Goal: Navigation & Orientation: Find specific page/section

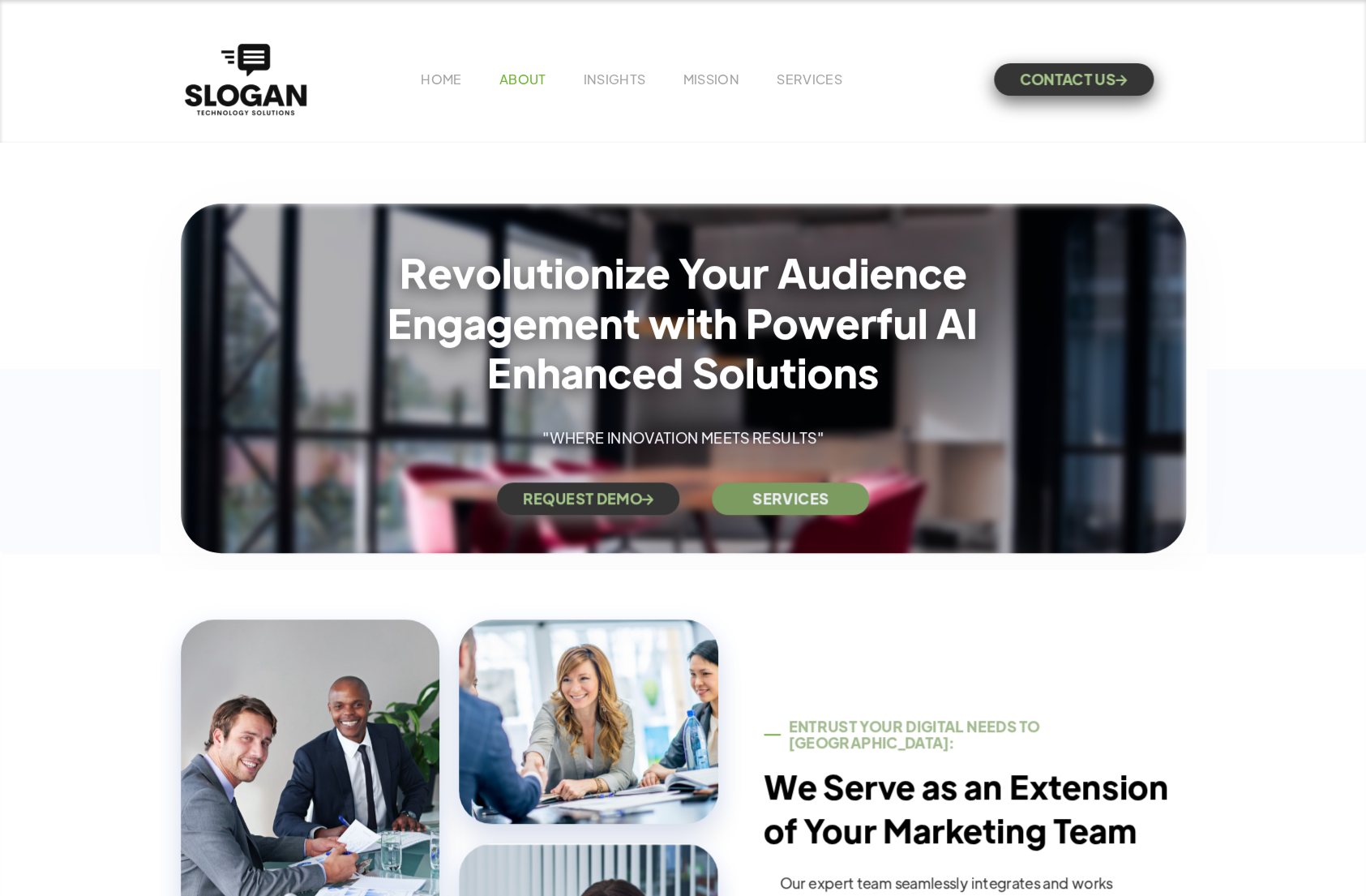
click at [524, 84] on link "ABOUT" at bounding box center [522, 79] width 47 height 17
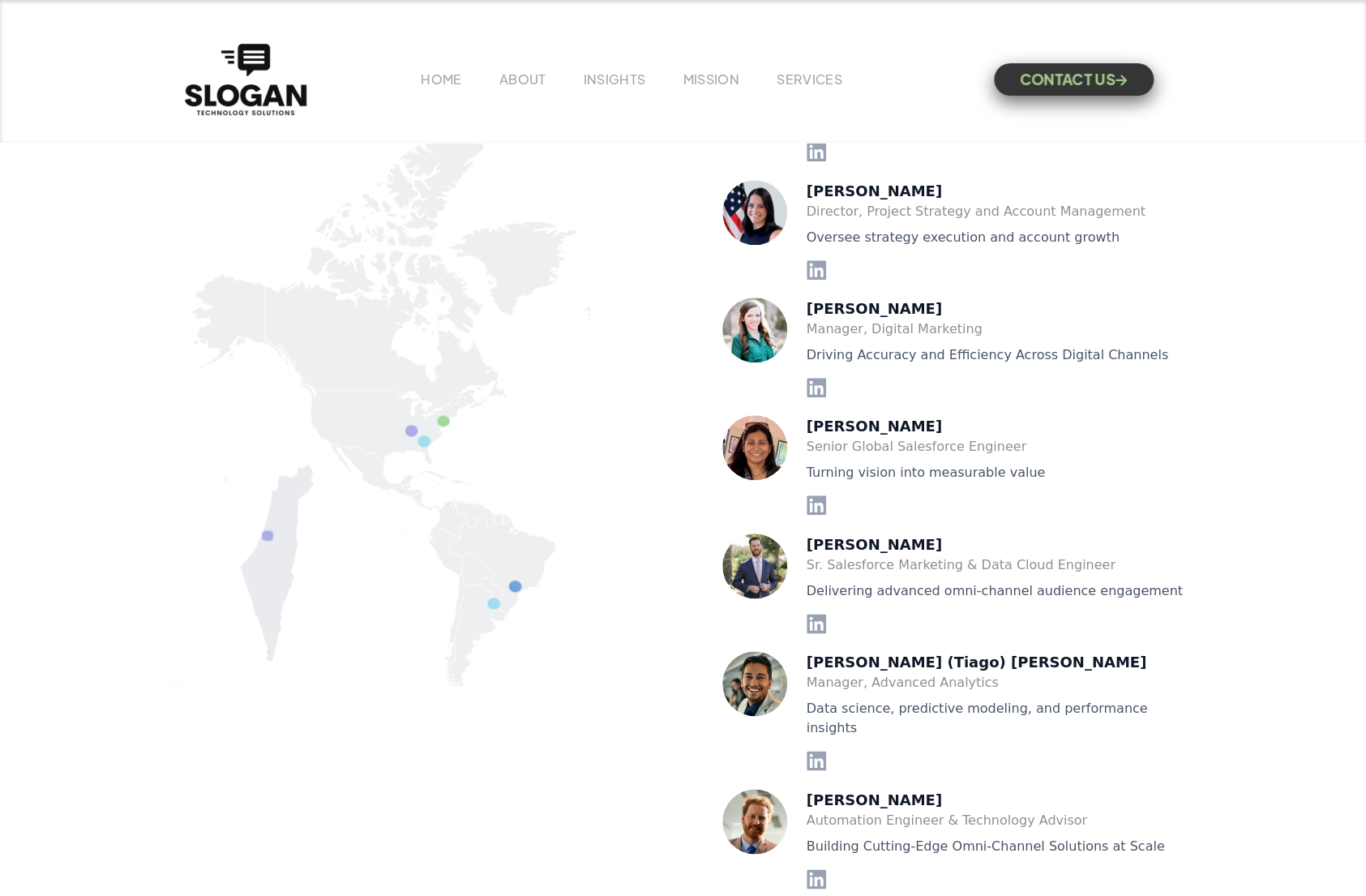
scroll to position [3533, 0]
click at [766, 548] on img at bounding box center [754, 566] width 65 height 65
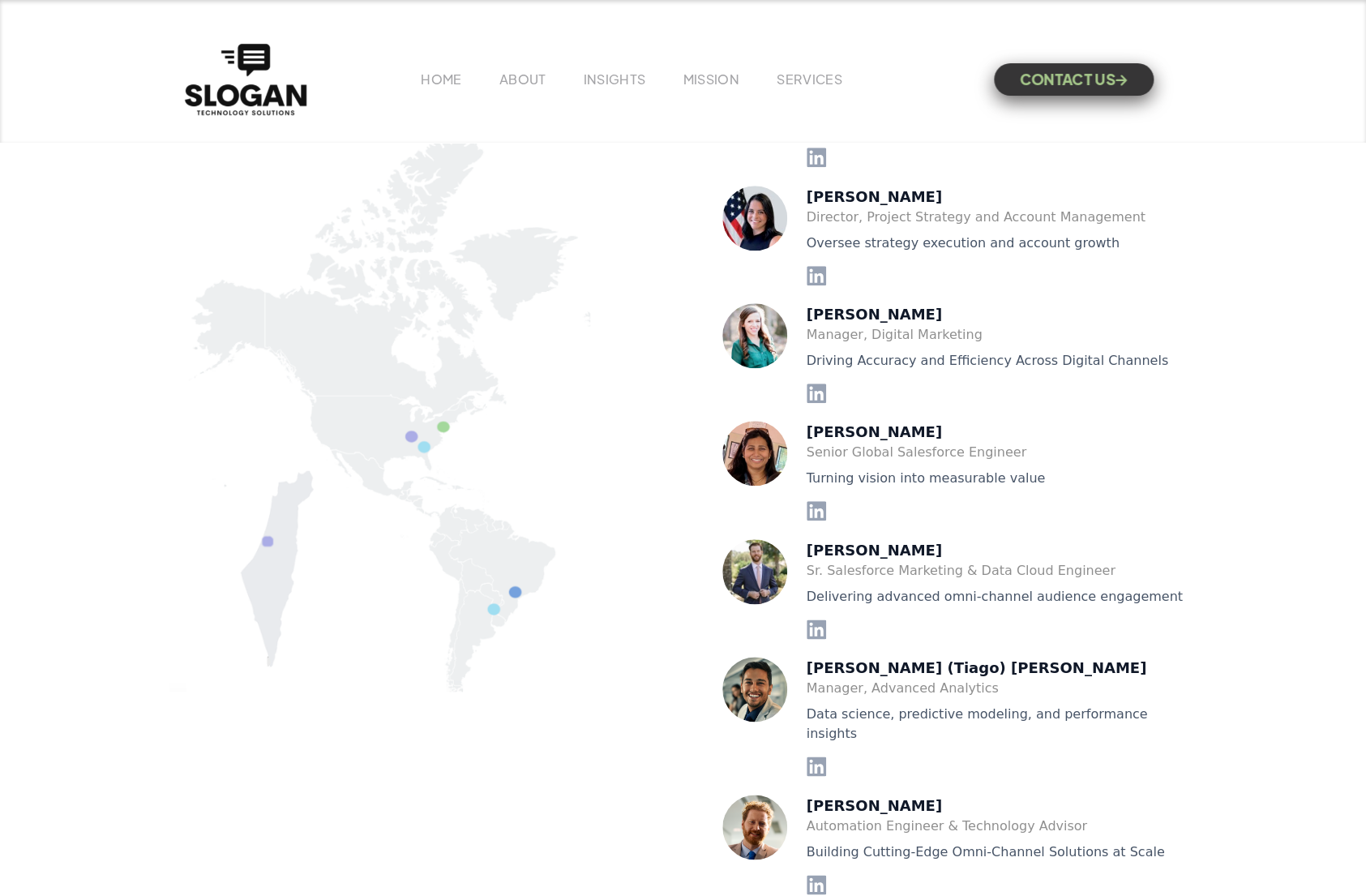
click at [747, 568] on img at bounding box center [754, 571] width 65 height 65
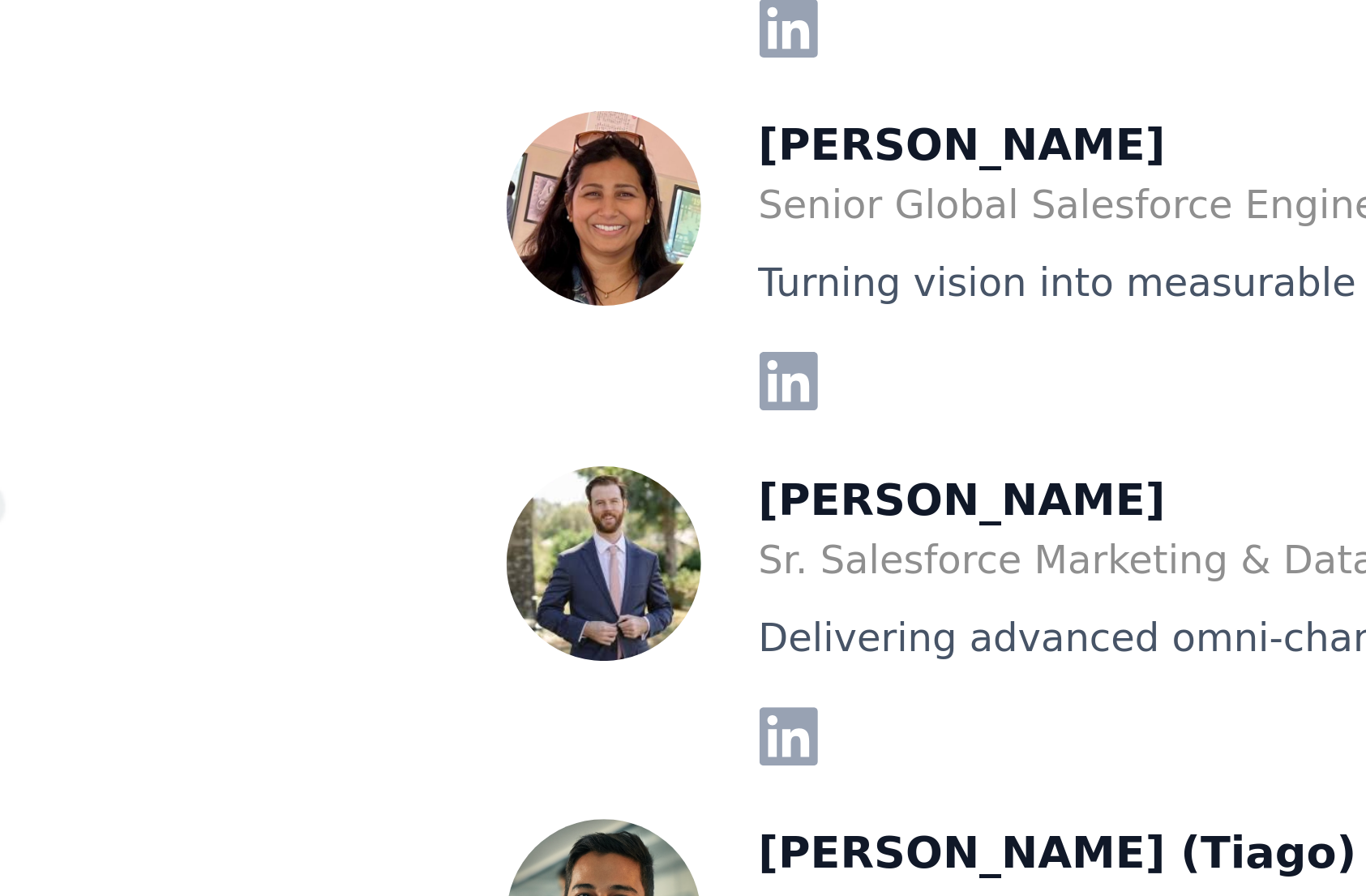
scroll to position [3525, 0]
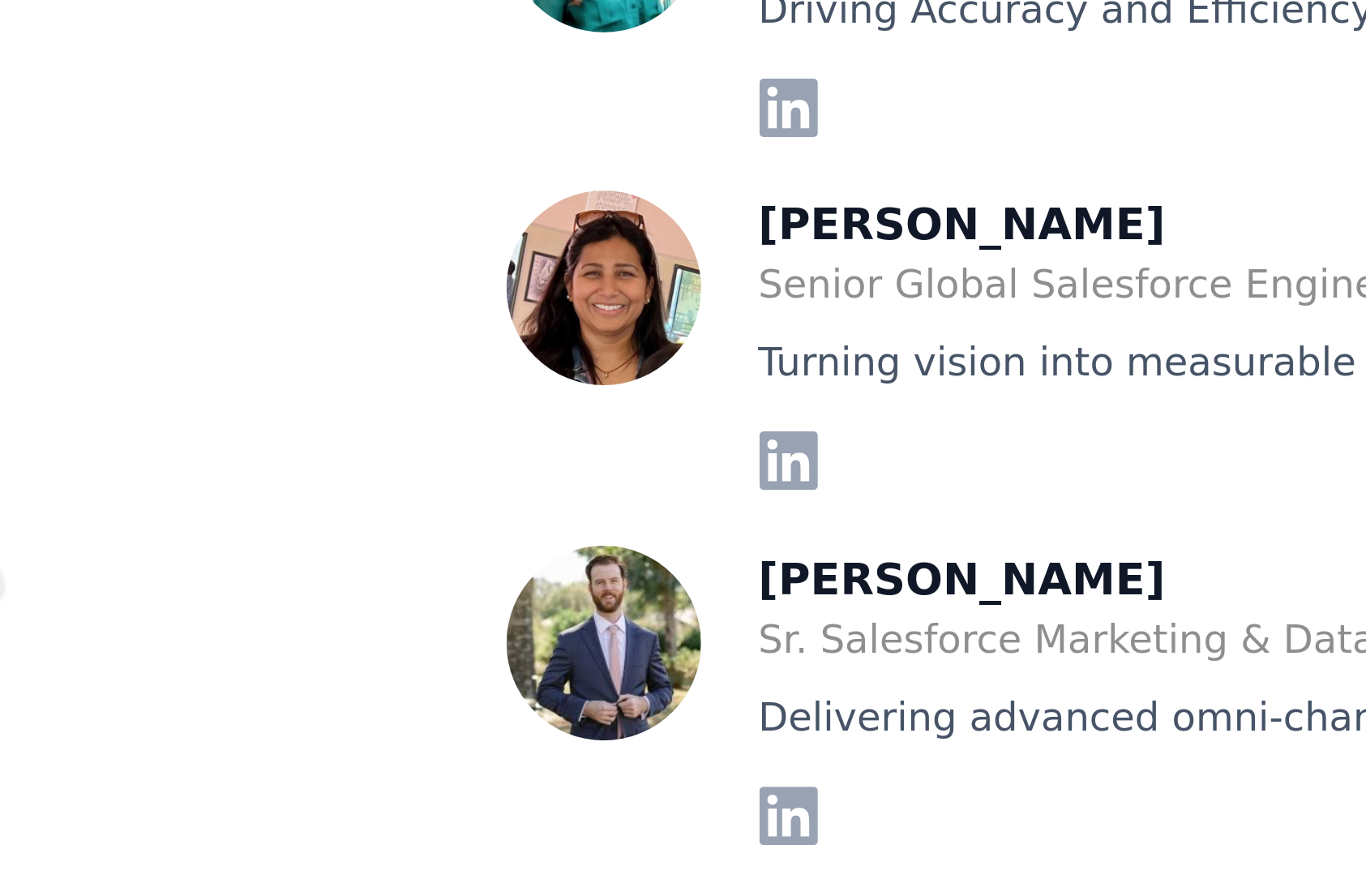
click at [747, 471] on img at bounding box center [754, 456] width 65 height 65
